Goal: Obtain resource: Obtain resource

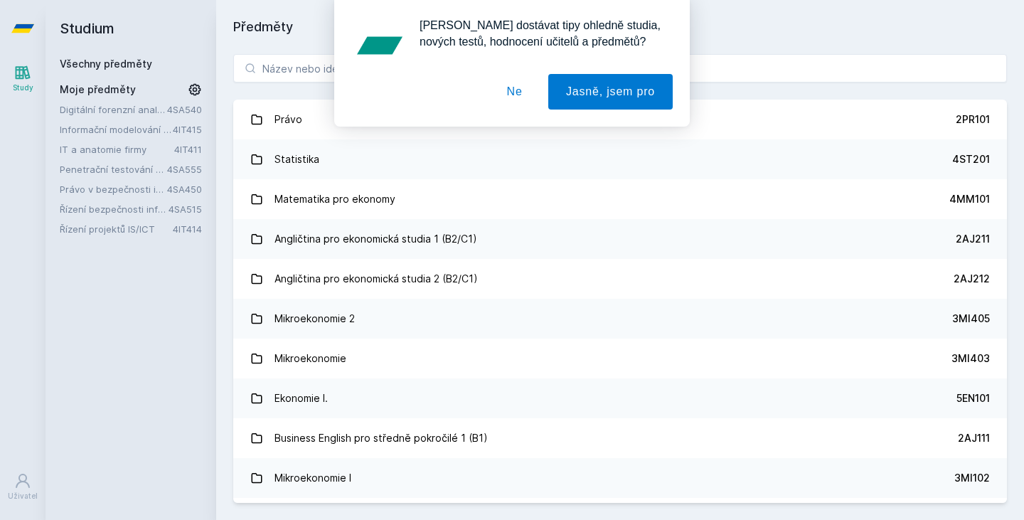
click at [518, 97] on button "Ne" at bounding box center [514, 92] width 51 height 36
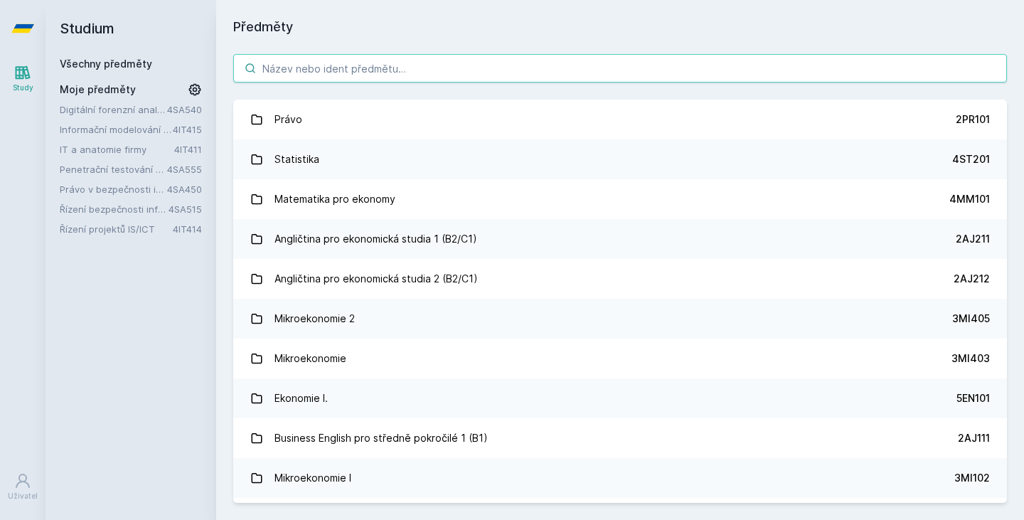
click at [498, 73] on input "search" at bounding box center [620, 68] width 774 height 28
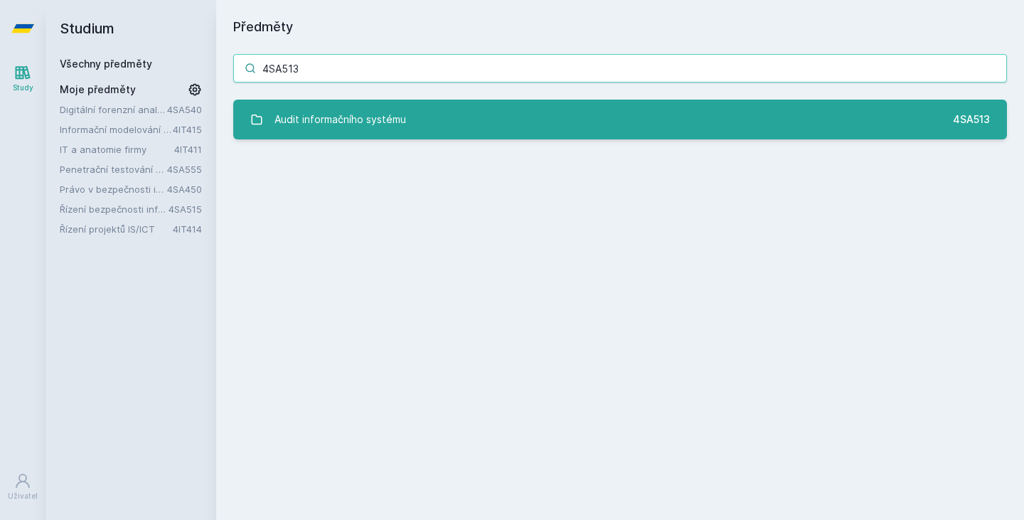
type input "4SA513"
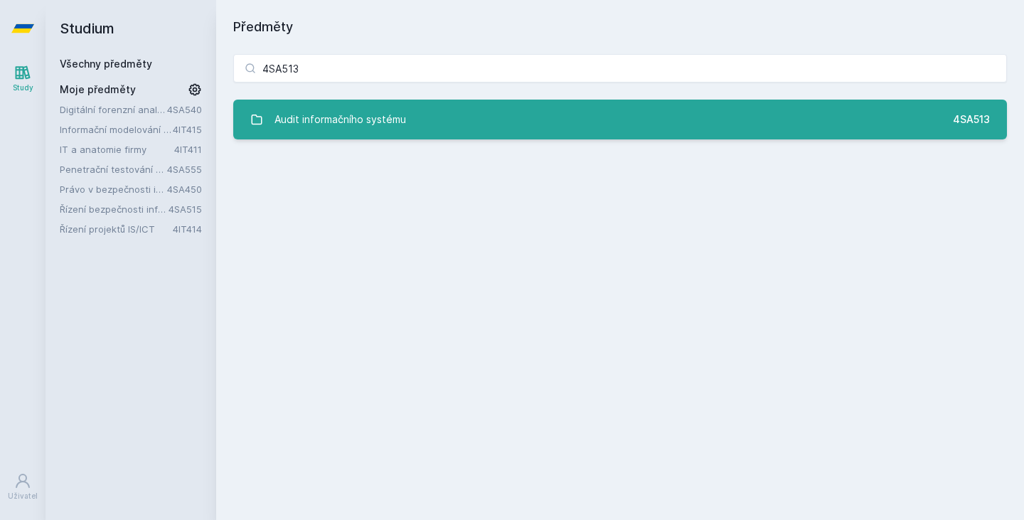
click at [515, 127] on link "Audit informačního systému 4SA513" at bounding box center [620, 120] width 774 height 40
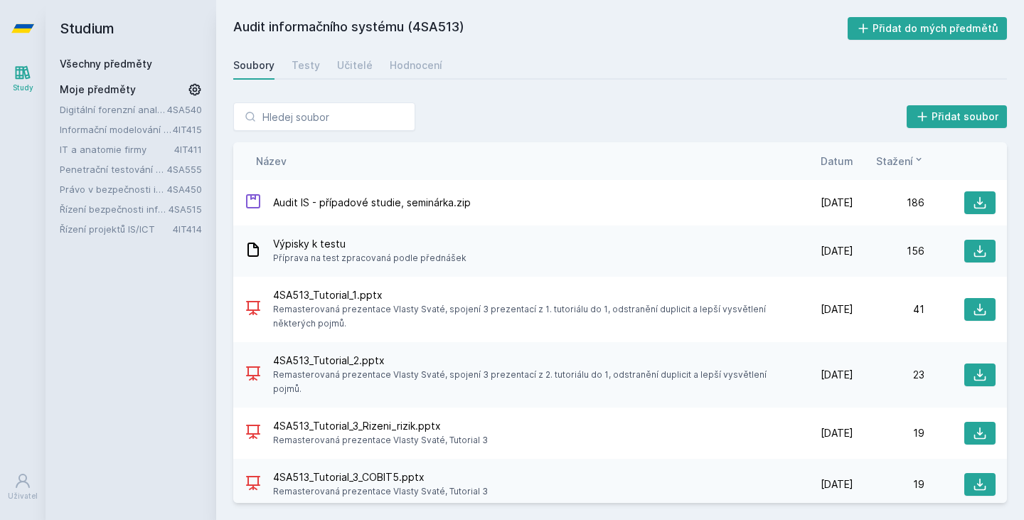
click at [900, 161] on span "Stažení" at bounding box center [894, 161] width 37 height 15
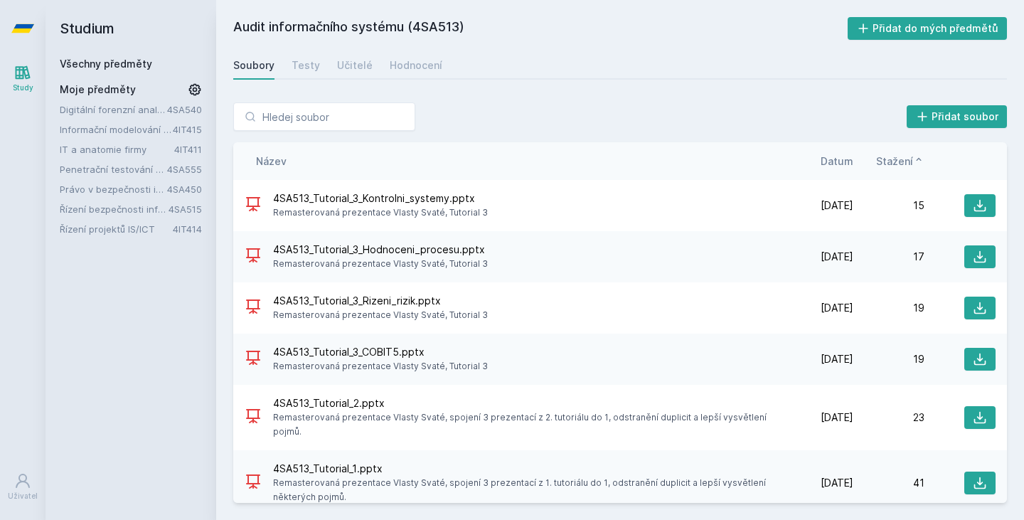
click at [900, 161] on span "Stažení" at bounding box center [894, 161] width 37 height 15
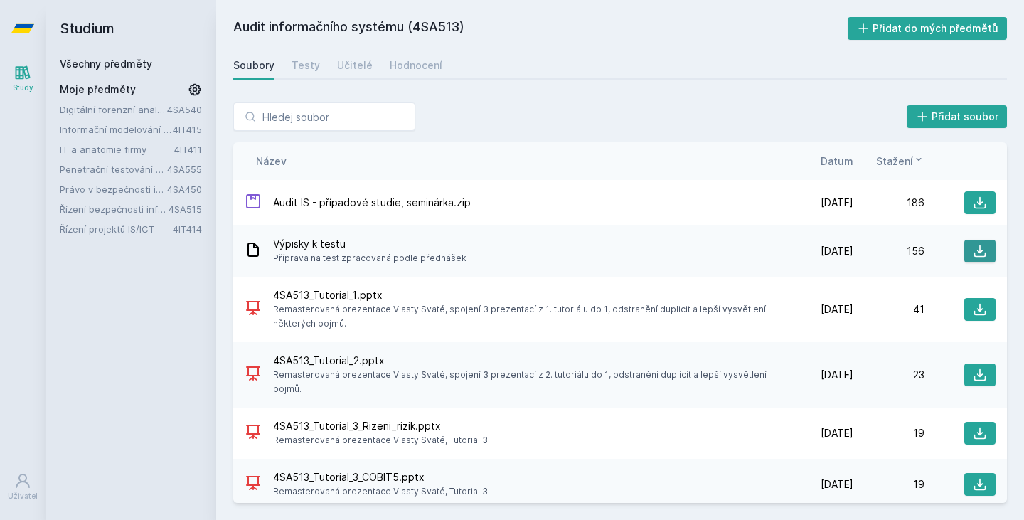
click at [979, 246] on icon at bounding box center [980, 251] width 14 height 14
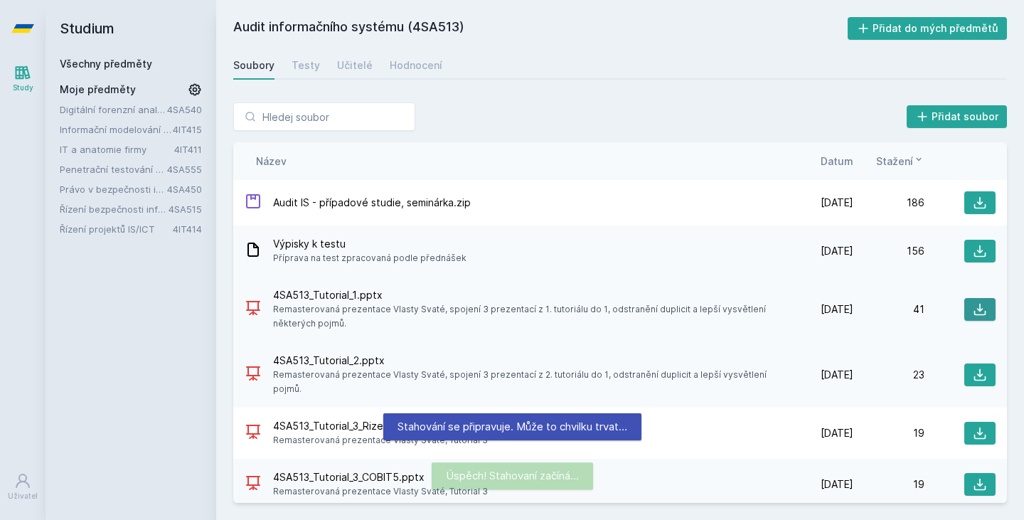
click at [973, 303] on icon at bounding box center [980, 309] width 14 height 14
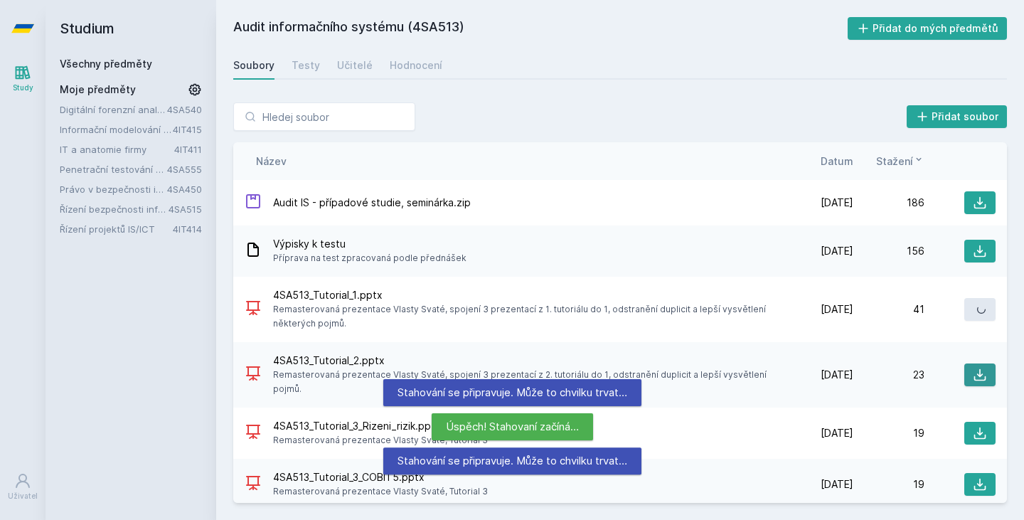
click at [973, 370] on icon at bounding box center [980, 375] width 14 height 14
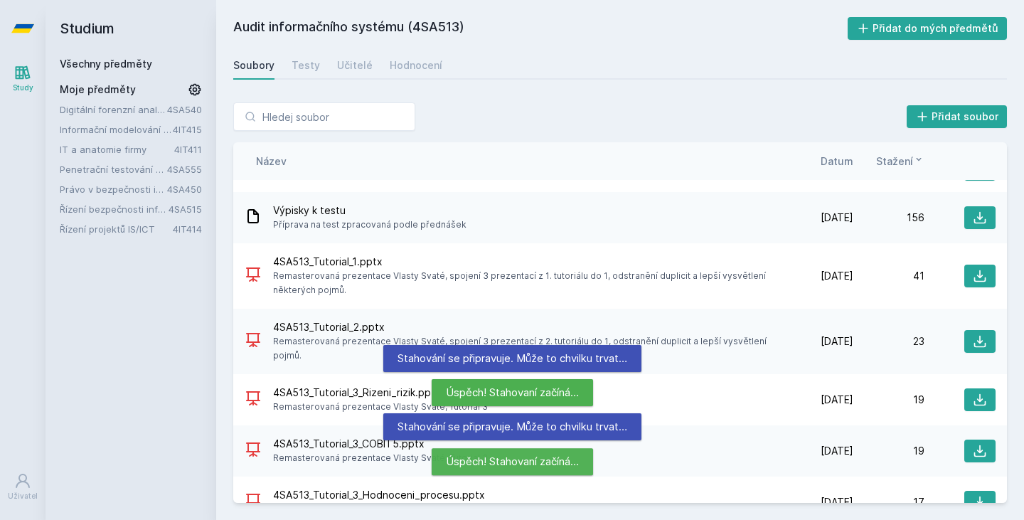
scroll to position [110, 0]
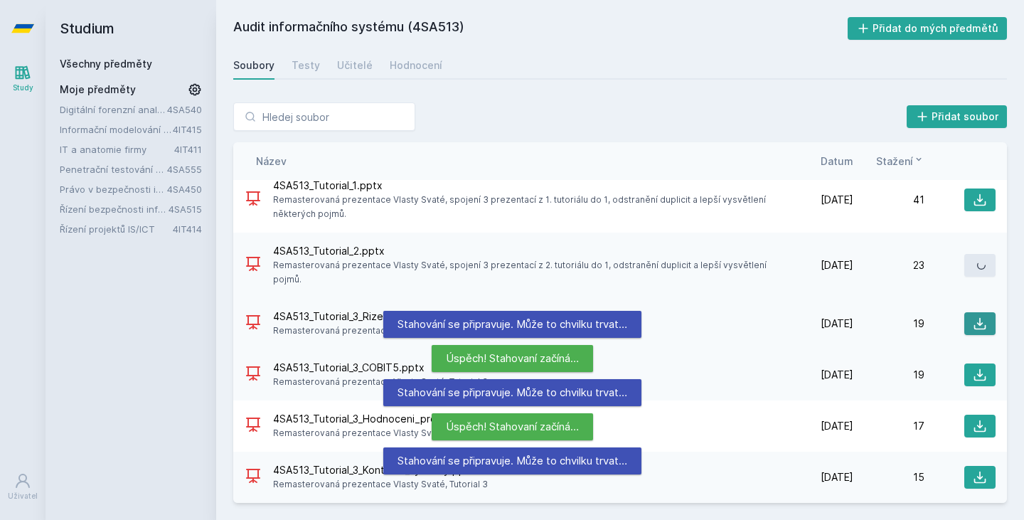
click at [976, 317] on icon at bounding box center [980, 323] width 14 height 14
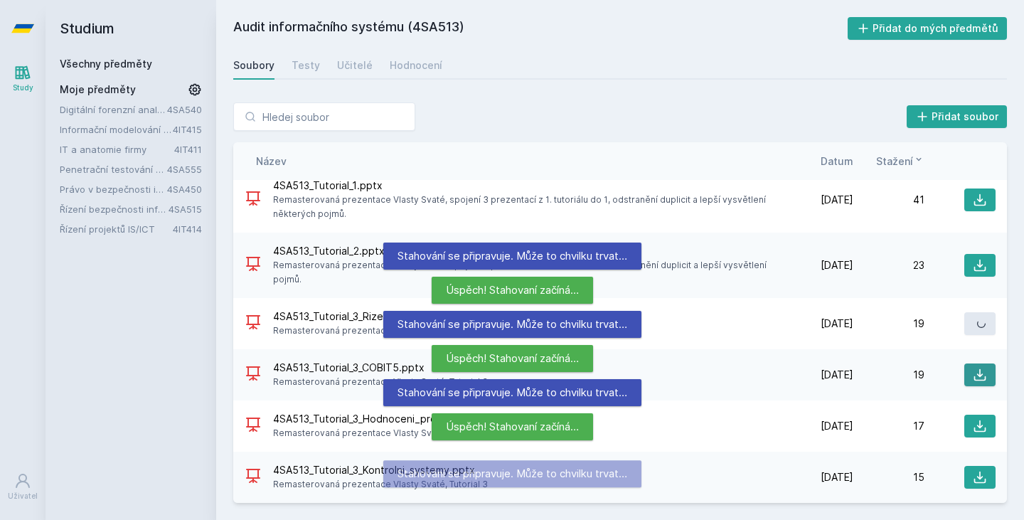
drag, startPoint x: 976, startPoint y: 375, endPoint x: 973, endPoint y: 385, distance: 11.0
click at [976, 375] on icon at bounding box center [980, 375] width 14 height 14
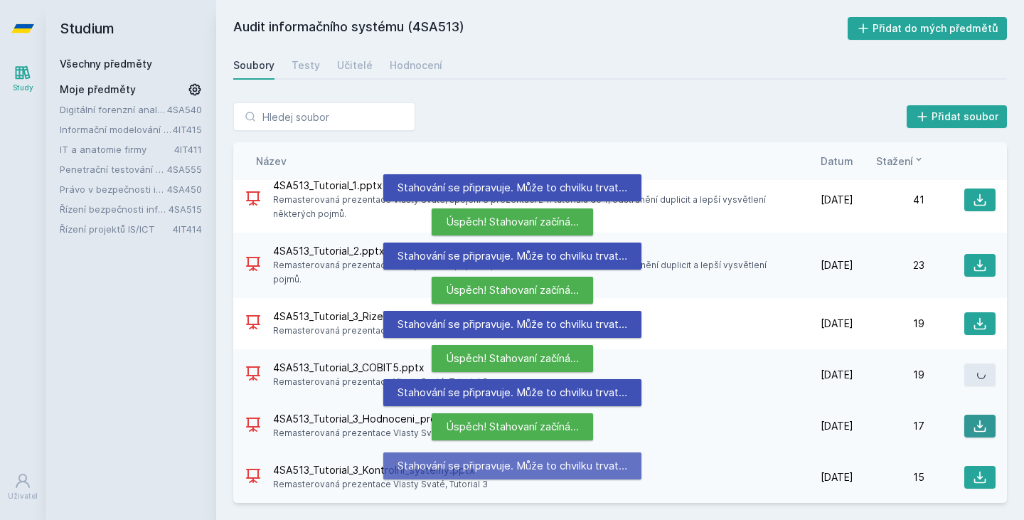
click at [974, 427] on icon at bounding box center [980, 426] width 12 height 12
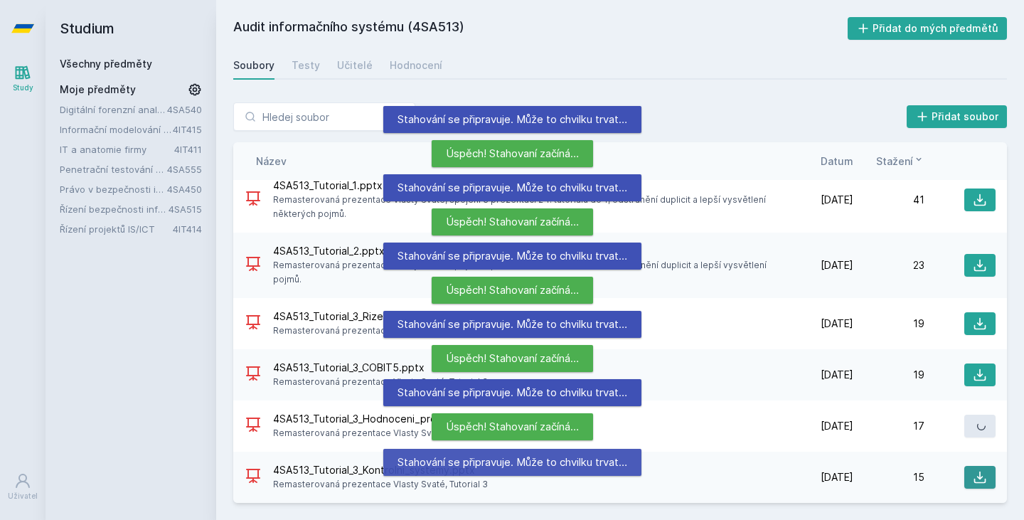
click at [970, 469] on button at bounding box center [979, 477] width 31 height 23
